Goal: Find specific page/section: Find specific page/section

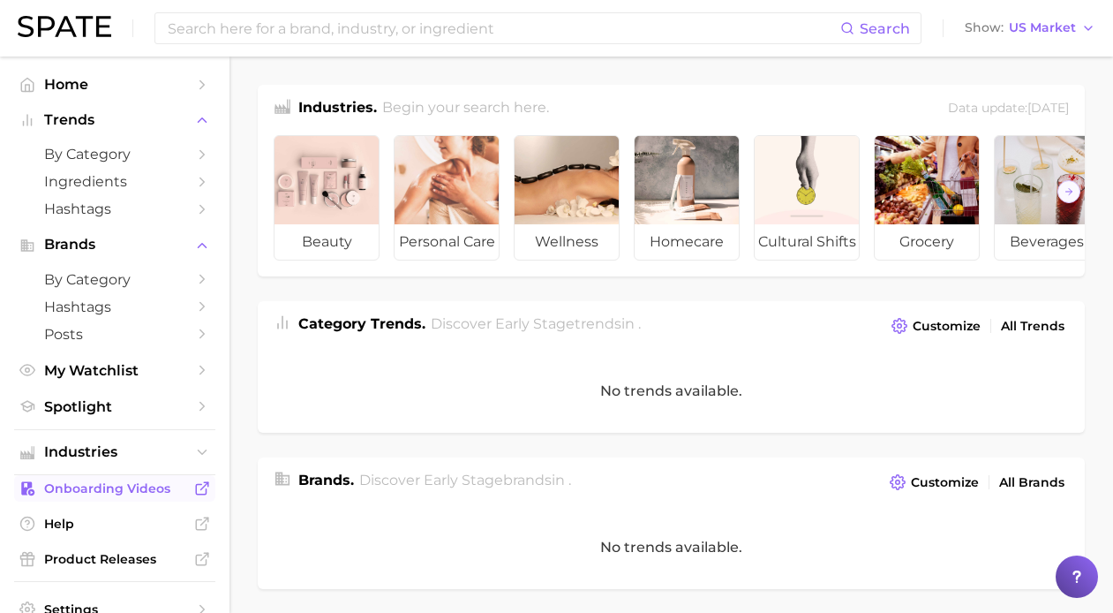
scroll to position [80, 0]
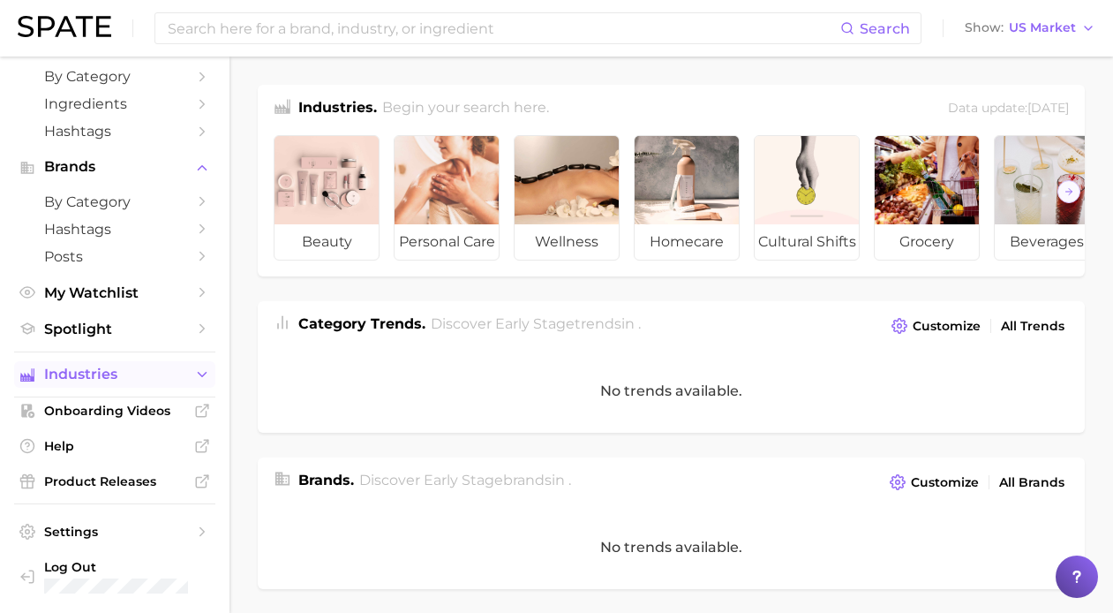
click at [123, 373] on span "Industries" at bounding box center [114, 374] width 141 height 16
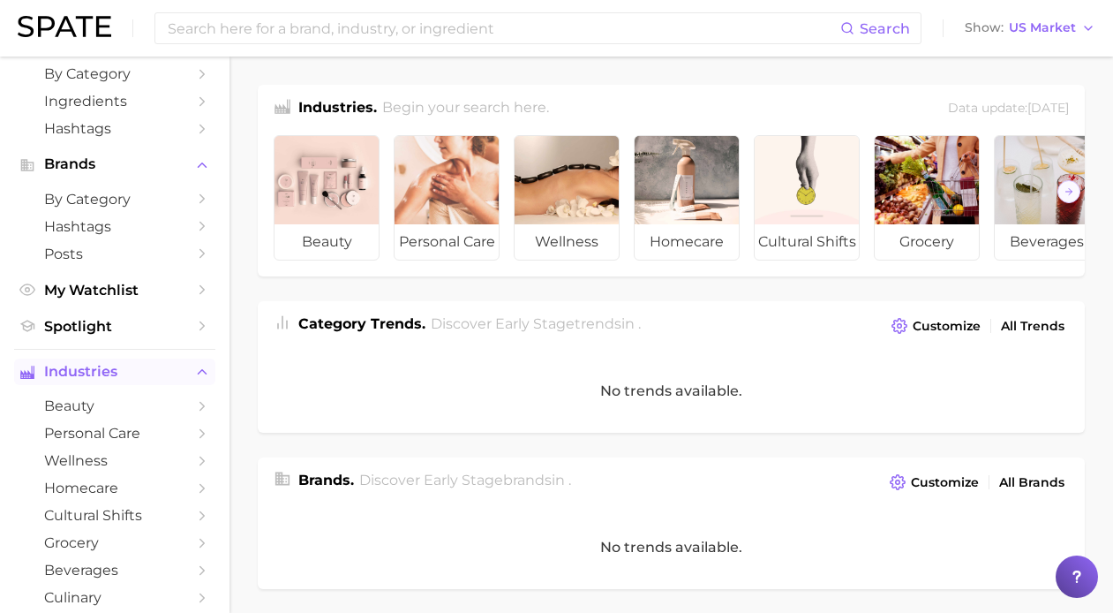
click at [123, 373] on span "Industries" at bounding box center [114, 372] width 141 height 16
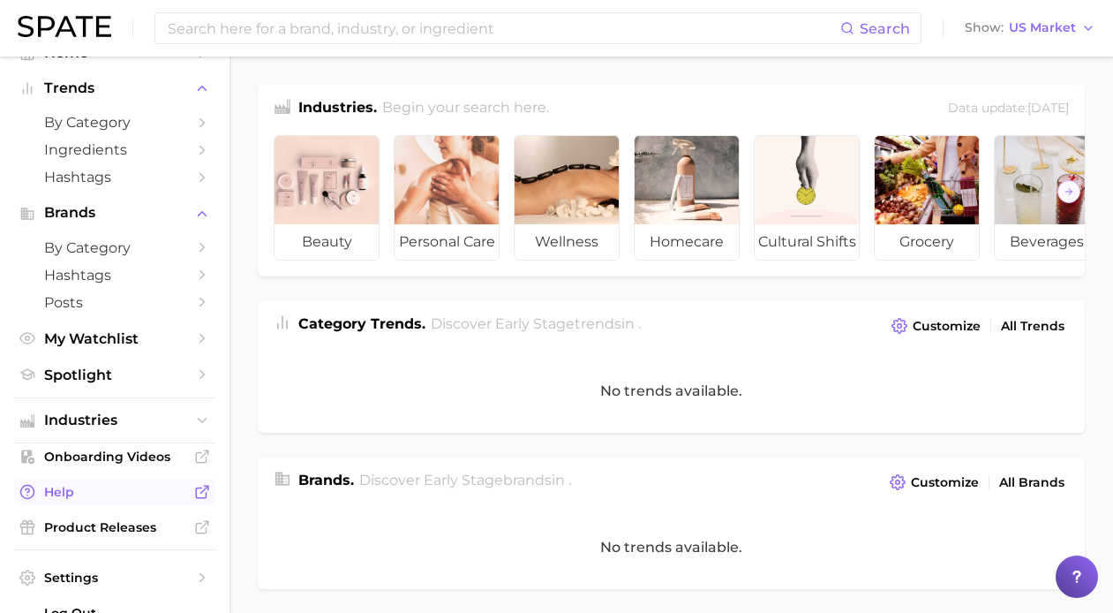
scroll to position [0, 0]
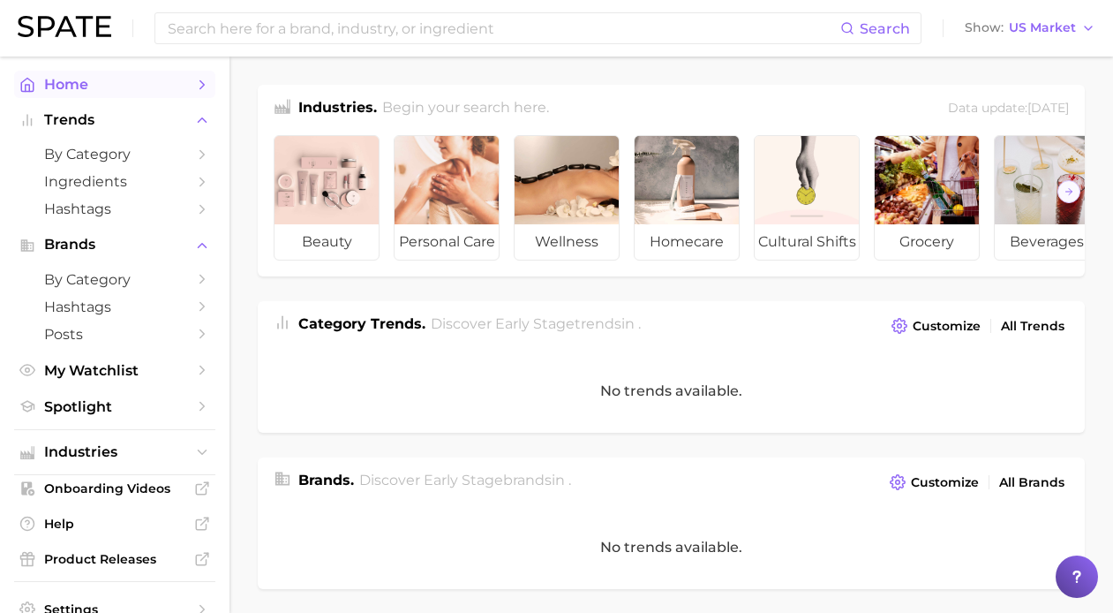
click at [125, 91] on span "Home" at bounding box center [114, 84] width 141 height 17
click at [204, 85] on nav "Home Trends by Category Ingredients Hashtags Brands by Category Hashtags Posts …" at bounding box center [115, 334] width 230 height 556
click at [194, 86] on icon "Sidebar" at bounding box center [202, 85] width 16 height 16
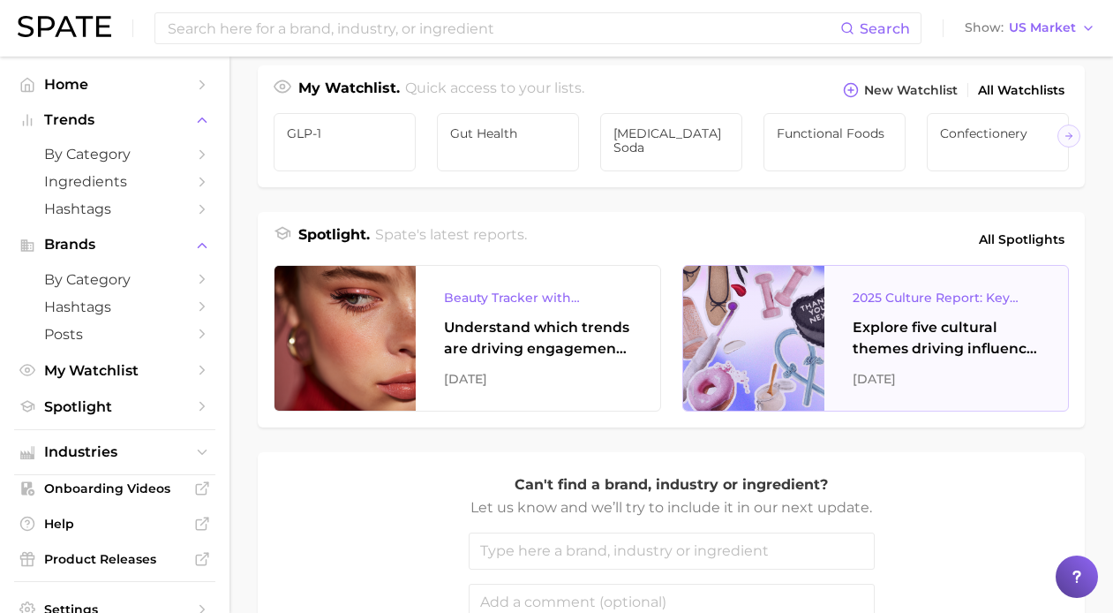
scroll to position [531, 0]
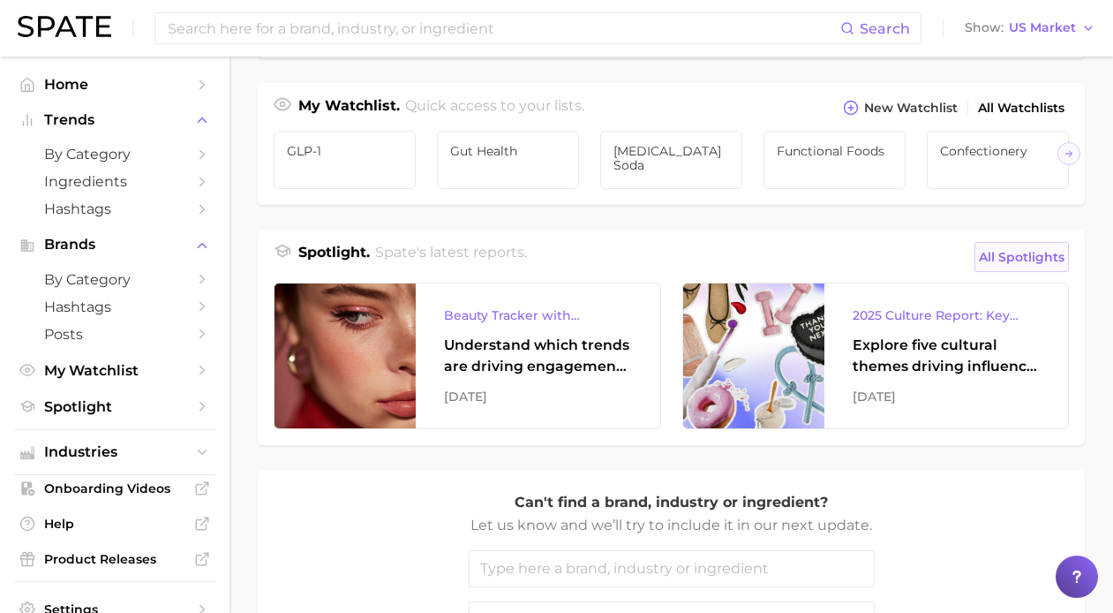
click at [1006, 267] on span "All Spotlights" at bounding box center [1022, 256] width 86 height 21
